Goal: Consume media (video, audio): Consume media (video, audio)

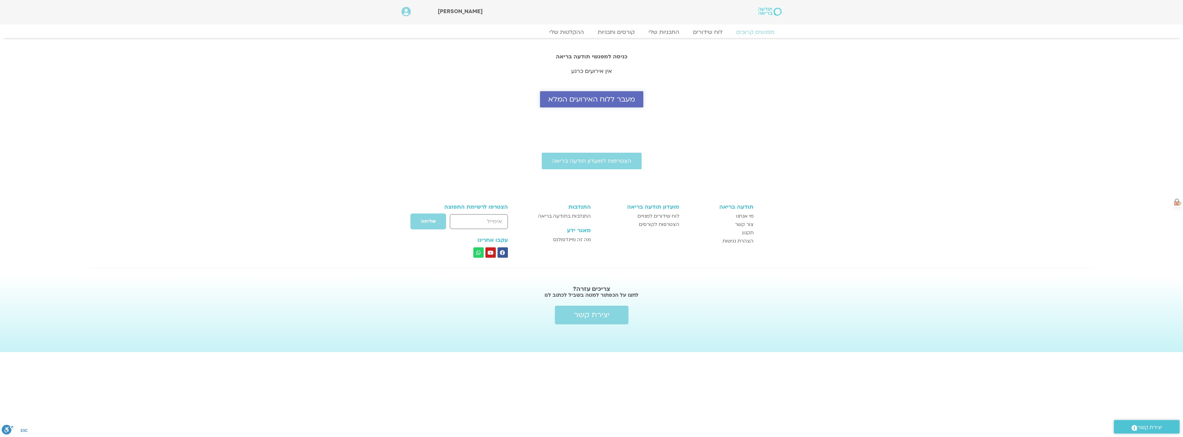
click at [597, 105] on link "מעבר ללוח האירועים המלא" at bounding box center [591, 99] width 103 height 16
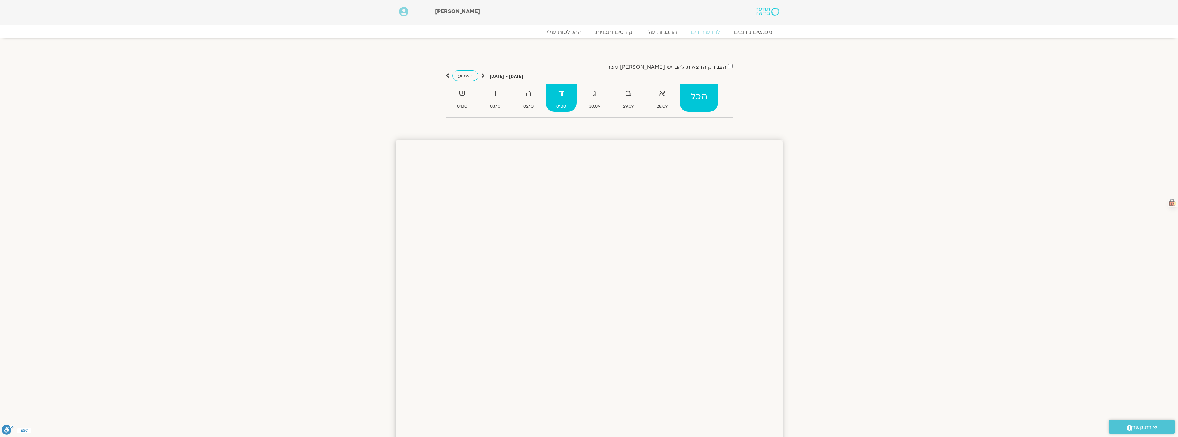
click at [699, 93] on strong "הכל" at bounding box center [699, 97] width 38 height 16
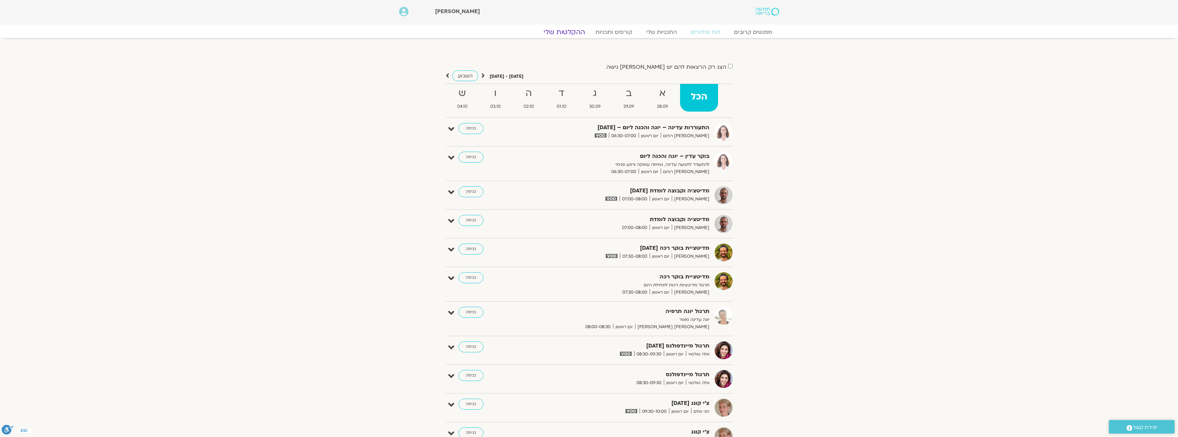
click at [561, 34] on link "ההקלטות שלי" at bounding box center [564, 32] width 58 height 8
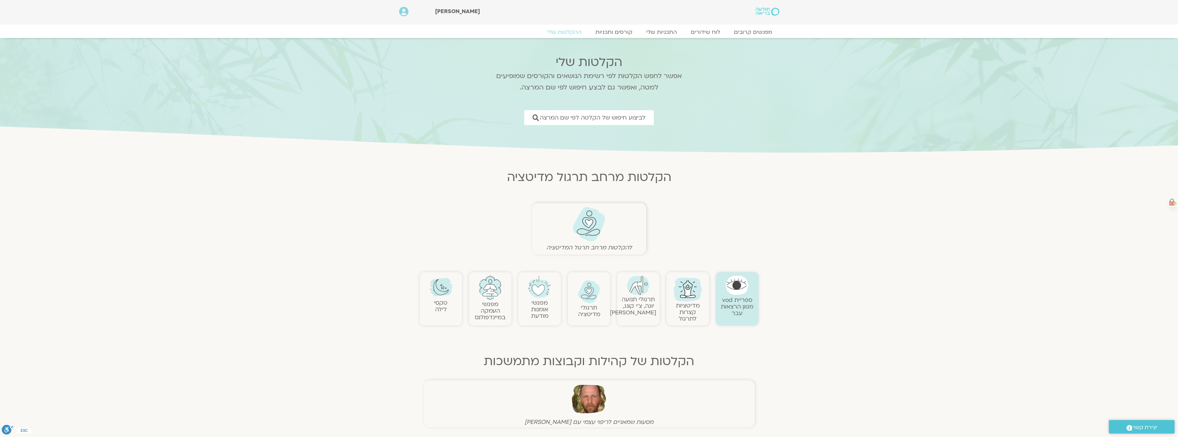
click at [739, 307] on link "ספריית vod מגוון הרצאות עבר" at bounding box center [737, 306] width 32 height 21
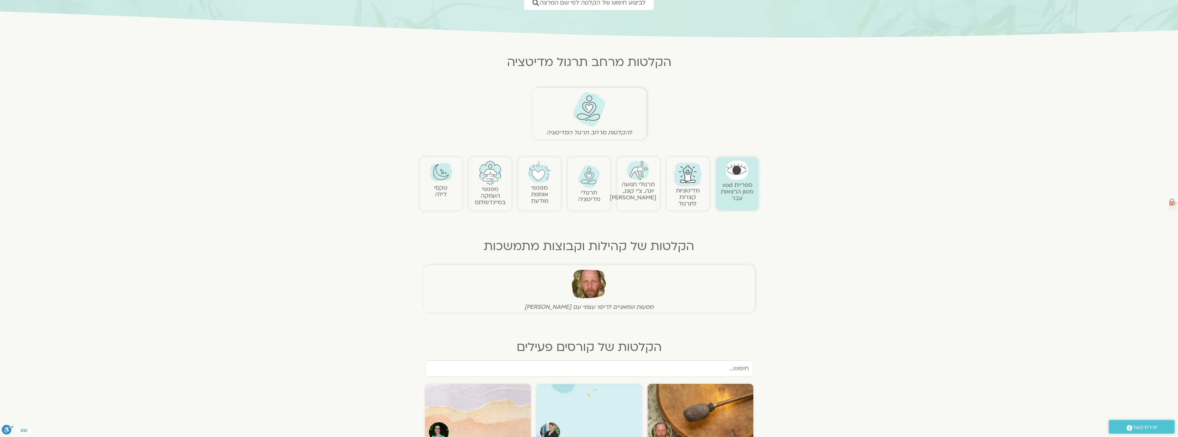
scroll to position [138, 0]
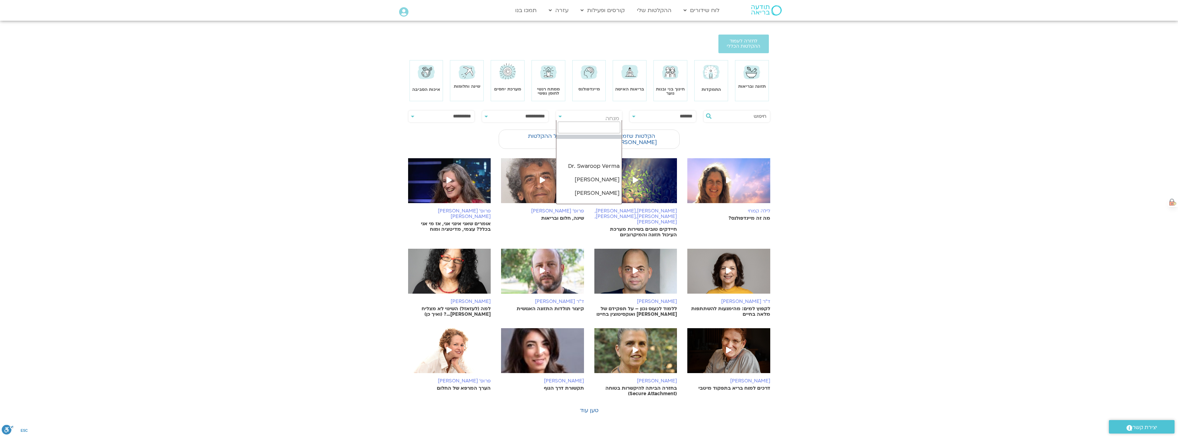
click at [616, 118] on span "מנחה" at bounding box center [612, 119] width 14 height 8
click at [614, 124] on input "search" at bounding box center [589, 128] width 63 height 12
click at [610, 127] on input "search" at bounding box center [589, 128] width 63 height 12
type input "ד"ר נועה"
select select "****"
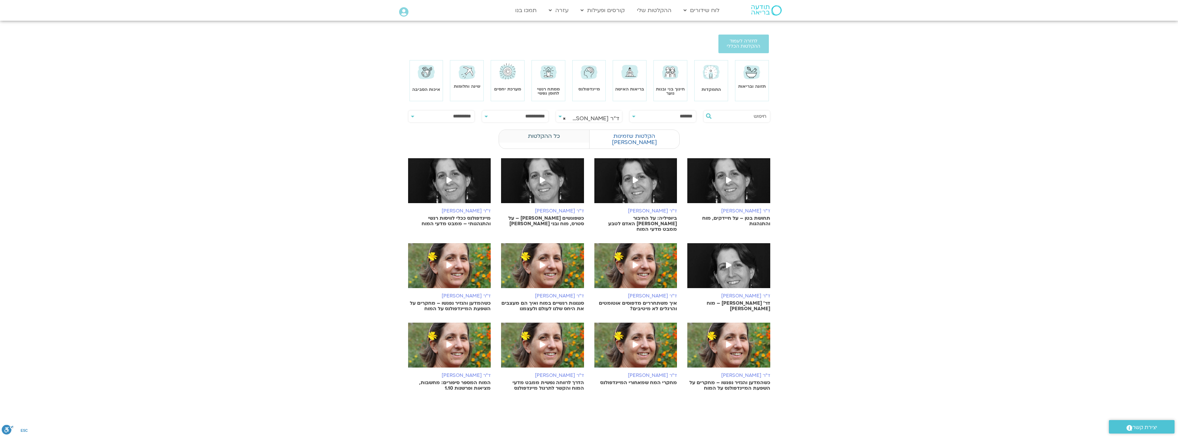
click at [534, 136] on label "כל ההקלטות" at bounding box center [544, 136] width 90 height 13
click at [545, 132] on label "כל ההקלטות" at bounding box center [544, 136] width 90 height 13
click at [658, 10] on link "ההקלטות שלי" at bounding box center [653, 10] width 41 height 13
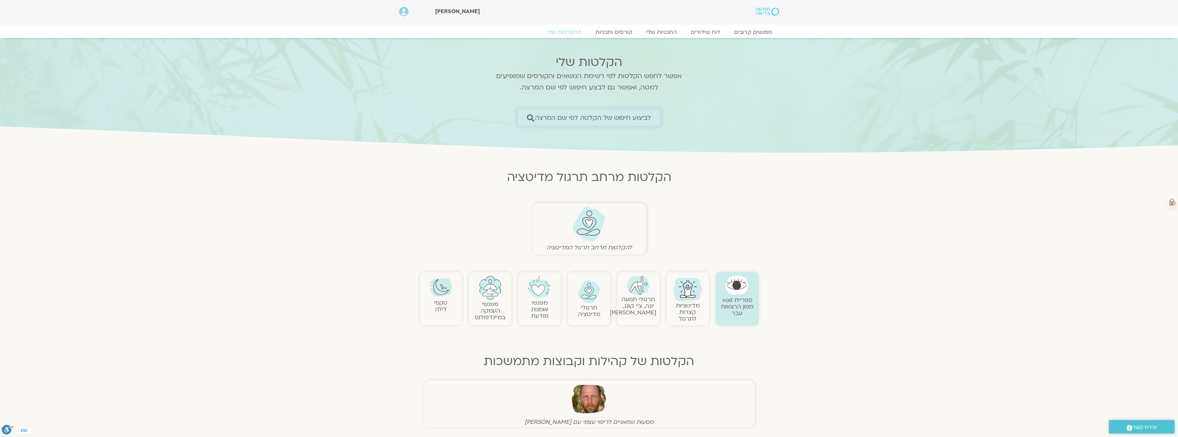
click at [642, 114] on span "לביצוע חיפוש של הקלטה לפי שם המרצה" at bounding box center [593, 117] width 116 height 7
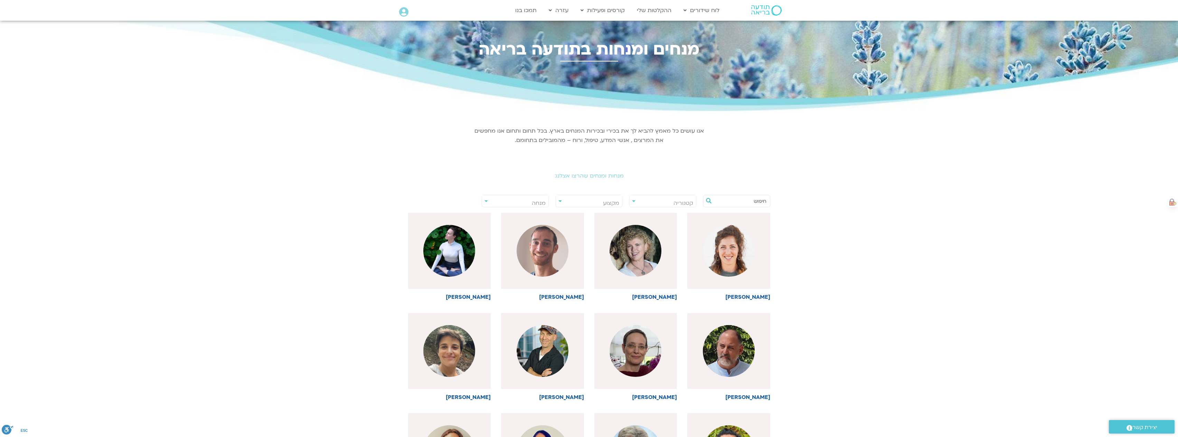
click at [487, 202] on div "**********" at bounding box center [515, 201] width 67 height 12
click at [487, 202] on span "מנחה" at bounding box center [515, 203] width 66 height 16
click at [526, 213] on input "search" at bounding box center [515, 212] width 63 height 12
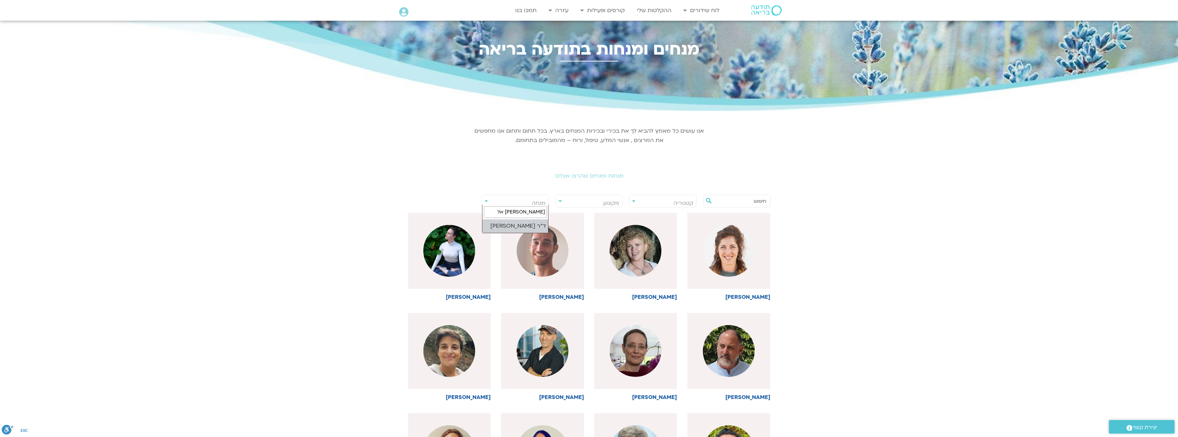
type input "נועה אל"
select select "****"
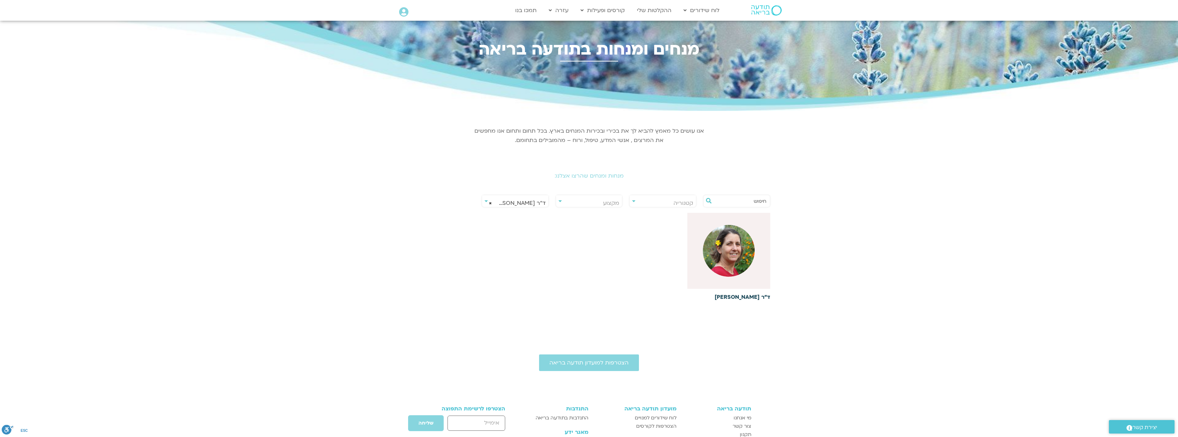
click at [740, 253] on img at bounding box center [729, 251] width 52 height 52
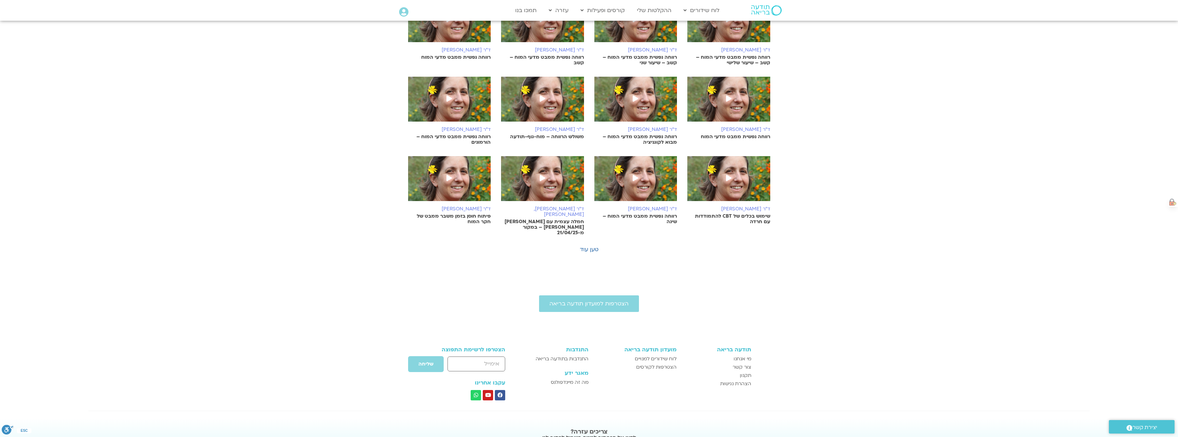
scroll to position [311, 0]
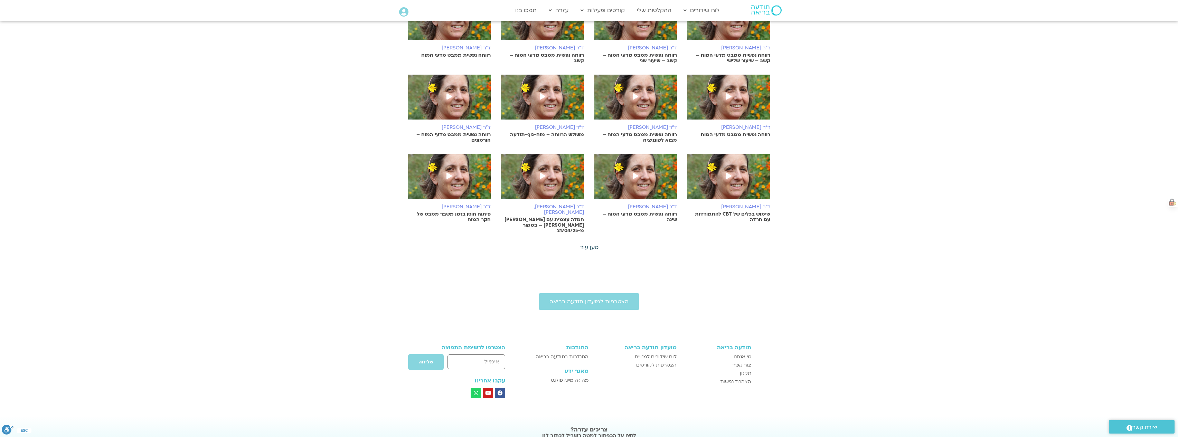
click at [594, 244] on link "טען עוד" at bounding box center [589, 248] width 19 height 8
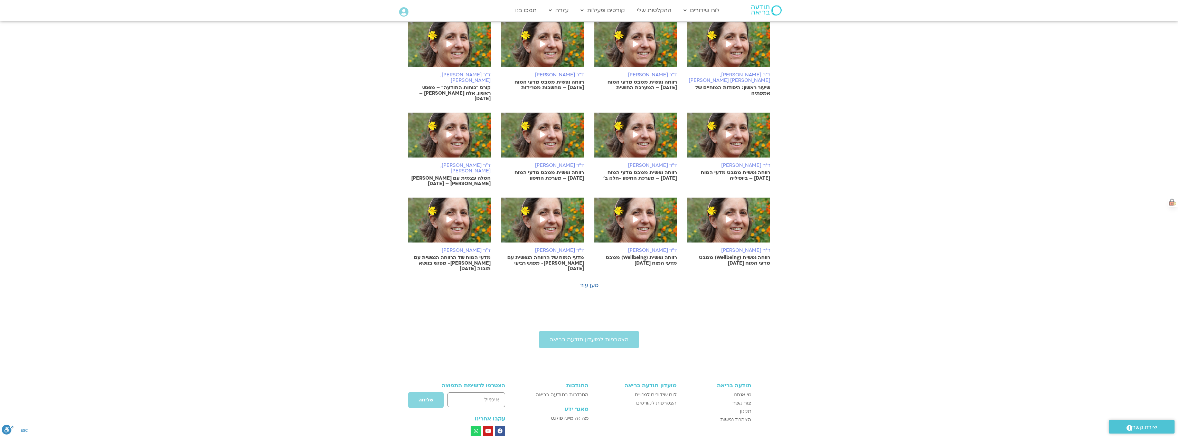
scroll to position [622, 0]
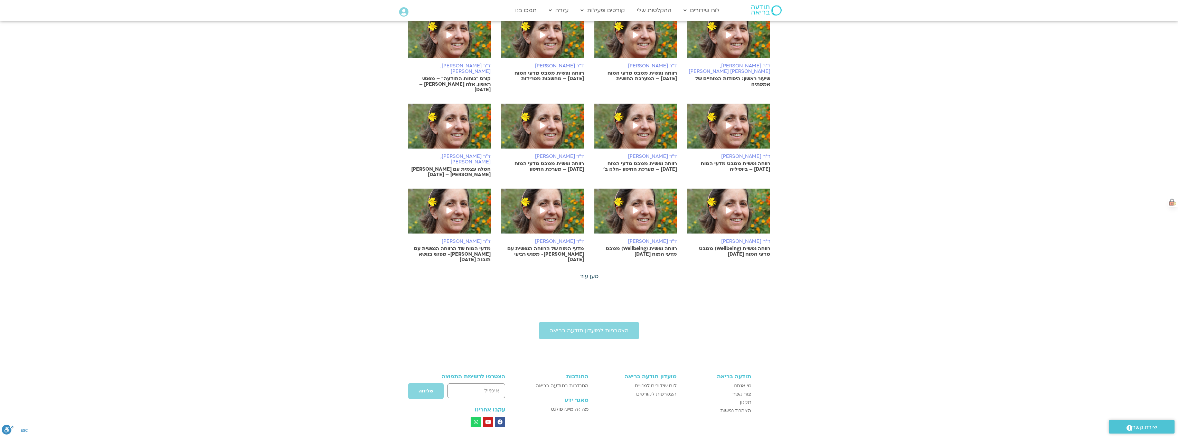
click at [590, 273] on link "טען עוד" at bounding box center [589, 277] width 19 height 8
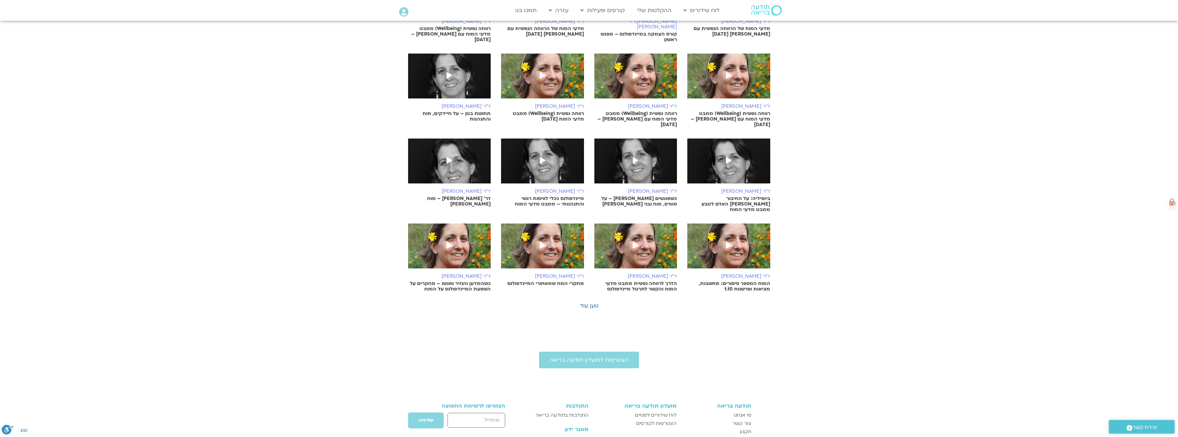
scroll to position [933, 0]
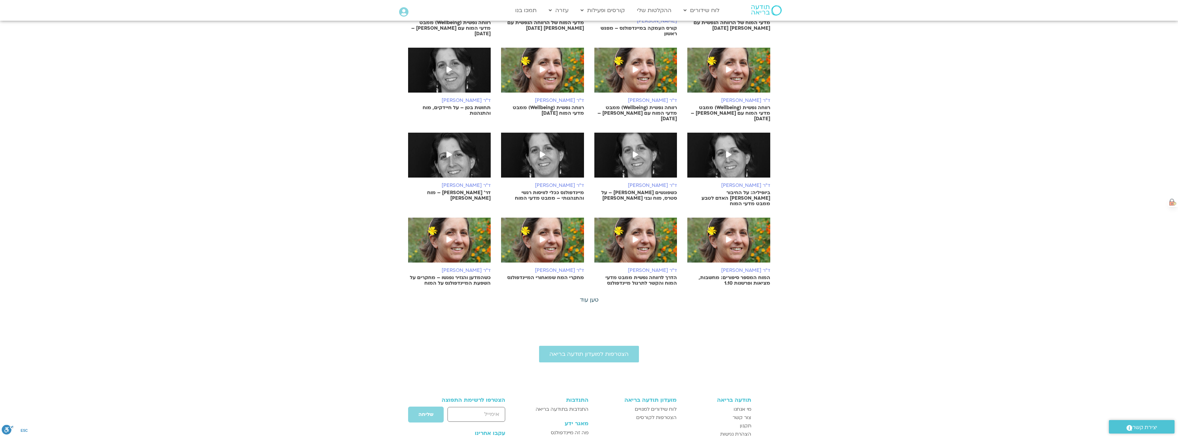
click at [597, 296] on link "טען עוד" at bounding box center [589, 300] width 19 height 8
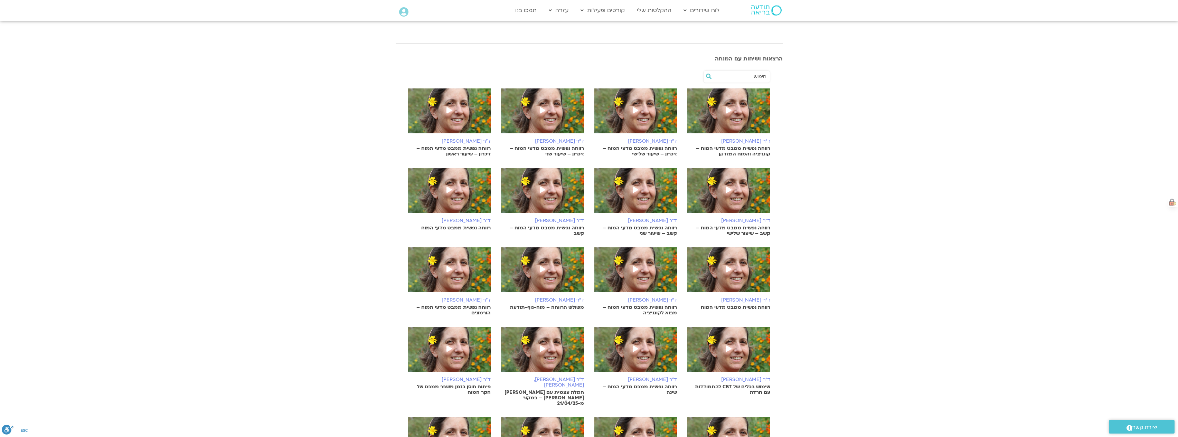
scroll to position [0, 0]
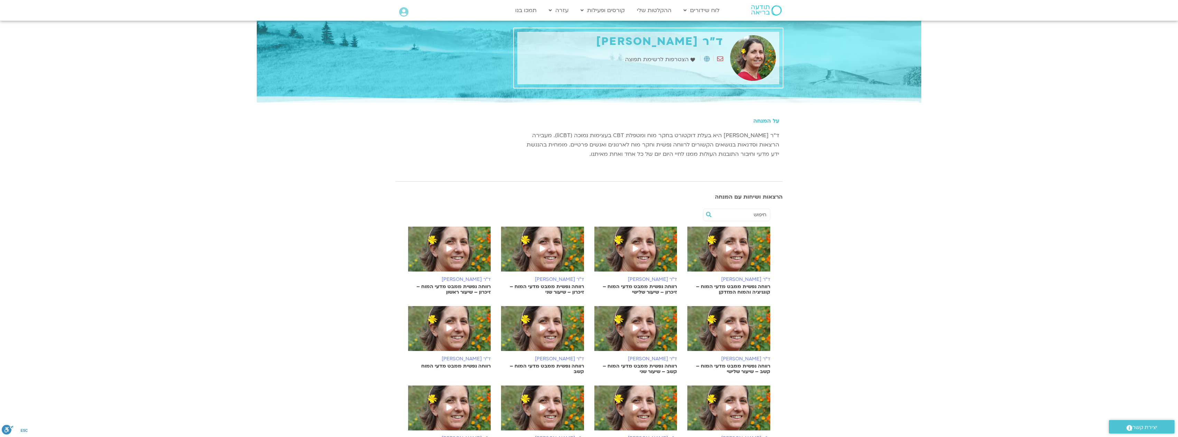
drag, startPoint x: 1099, startPoint y: 0, endPoint x: 258, endPoint y: 190, distance: 862.4
click at [258, 190] on section at bounding box center [589, 182] width 1178 height 18
click at [50, 93] on section "ד"ר נועה אלבלדה כתובת: אשקלון שפות: עברית Fill 1 Created with Sketch. הצטרפות ל…" at bounding box center [589, 62] width 1178 height 83
click at [729, 248] on icon at bounding box center [729, 248] width 6 height 6
